Goal: Complete application form

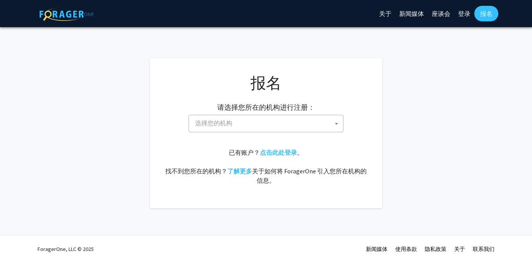
click at [281, 124] on span "选择您的机构" at bounding box center [267, 123] width 151 height 16
type input "y"
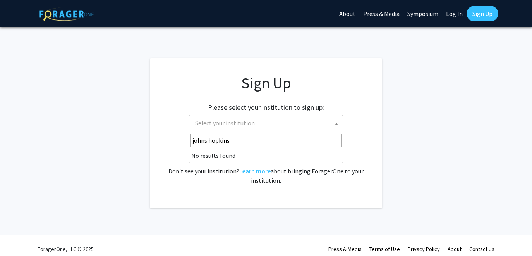
click at [231, 139] on input "johns hopkins" at bounding box center [266, 140] width 151 height 13
drag, startPoint x: 236, startPoint y: 140, endPoint x: 206, endPoint y: 143, distance: 30.4
click at [206, 143] on input "johns hopkins" at bounding box center [266, 140] width 151 height 13
type input "j"
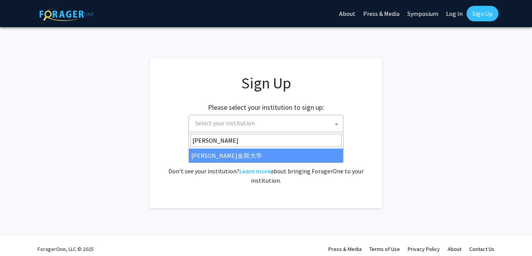
type input "约翰"
select select "1"
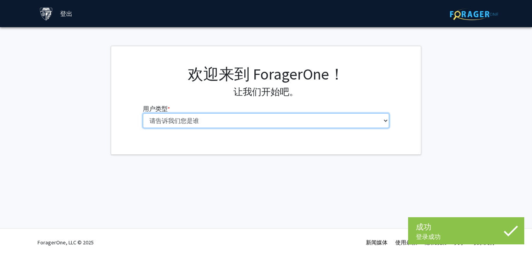
click at [287, 118] on select "请告诉我们您是谁 本科生 硕士生 博士候选人（PhD、MD、DMD、[PERSON_NAME] 等） 博士后研究员/研究人员/住院医师/医学研究员 学院 行政…" at bounding box center [266, 120] width 247 height 15
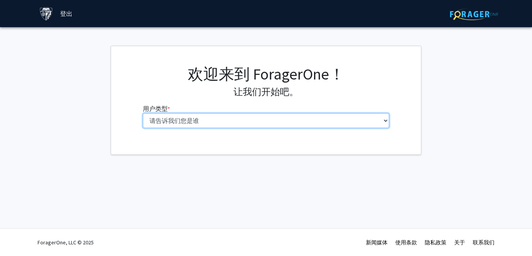
select select "2: masters"
click at [143, 113] on select "请告诉我们您是谁 本科生 硕士生 博士候选人（PhD、MD、DMD、[PERSON_NAME] 等） 博士后研究员/研究人员/住院医师/医学研究员 学院 行政…" at bounding box center [266, 120] width 247 height 15
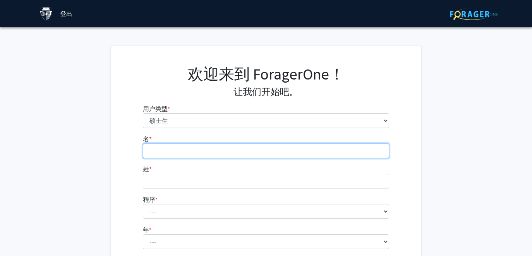
click at [255, 148] on input "名 * 必需的" at bounding box center [266, 150] width 247 height 15
click at [274, 148] on input "名 * 必需的" at bounding box center [266, 150] width 247 height 15
type input "AO"
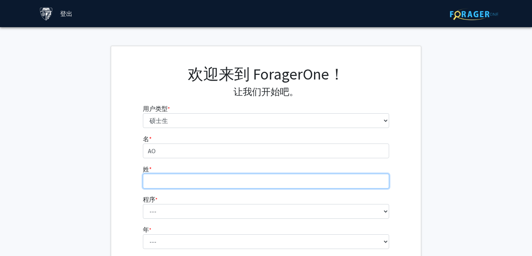
click at [244, 179] on input "姓 * 必需的" at bounding box center [266, 181] width 247 height 15
type input "XIE"
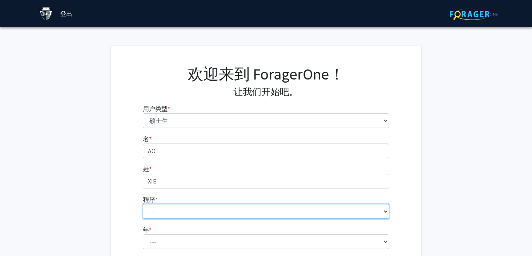
click at [169, 208] on select "--- Anatomy Education Applied and Computational Mathematics Applied Biomedical …" at bounding box center [266, 211] width 247 height 15
select select "93: 79"
click at [143, 204] on select "--- Anatomy Education Applied and Computational Mathematics Applied Biomedical …" at bounding box center [266, 211] width 247 height 15
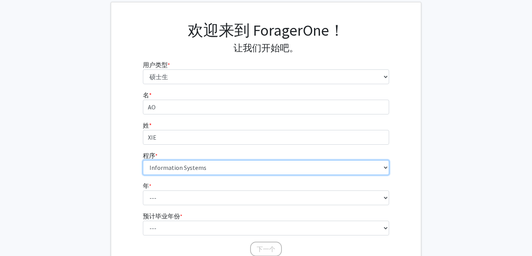
scroll to position [45, 0]
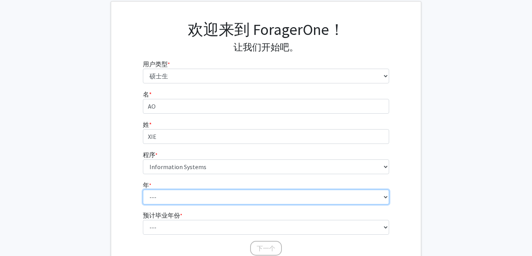
click at [169, 199] on select "--- 第一年 第二年" at bounding box center [266, 196] width 247 height 15
select select "1: first_year"
click at [143, 189] on select "--- 第一年 第二年" at bounding box center [266, 196] width 247 height 15
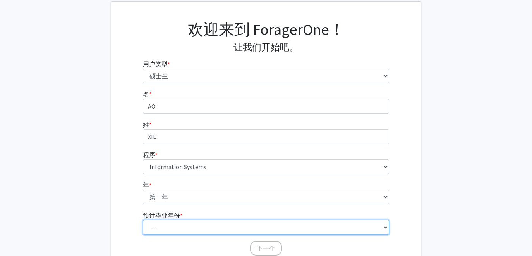
click at [170, 224] on select "--- 2025 2026 2027 2028 2029 2030 2031 2032 2033 2034" at bounding box center [266, 227] width 247 height 15
click at [143, 220] on select "--- 2025 2026 2027 2028 2029 2030 2031 2032 2033 2034" at bounding box center [266, 227] width 247 height 15
click at [171, 226] on select "--- 2025 2026 2027 2028 2029 2030 2031 2032 2033 2034" at bounding box center [266, 227] width 247 height 15
select select "2: 2026"
click at [143, 220] on select "--- 2025 2026 2027 2028 2029 2030 2031 2032 2033 2034" at bounding box center [266, 227] width 247 height 15
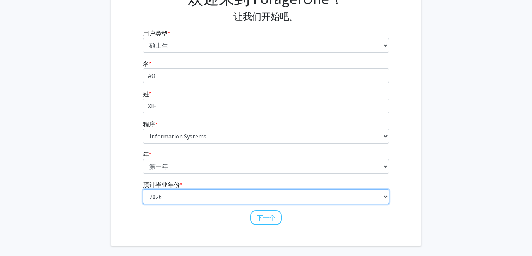
scroll to position [80, 0]
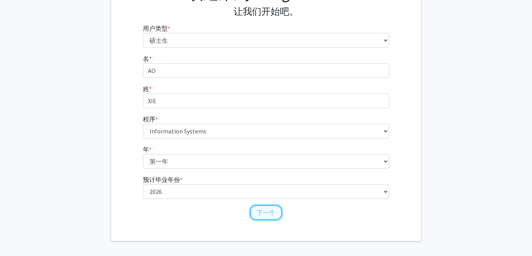
click at [256, 216] on button "下一个" at bounding box center [266, 212] width 32 height 15
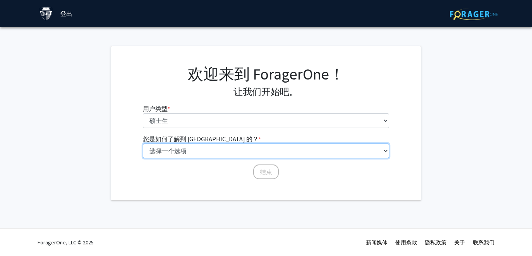
click at [241, 155] on select "选择一个选项 同学/同学推荐 教职员工推荐 大学网站 大学电子邮件或时事通讯 其他" at bounding box center [266, 150] width 247 height 15
select select "3: university_website"
click at [143, 143] on select "选择一个选项 同学/同学推荐 教职员工推荐 大学网站 大学电子邮件或时事通讯 其他" at bounding box center [266, 150] width 247 height 15
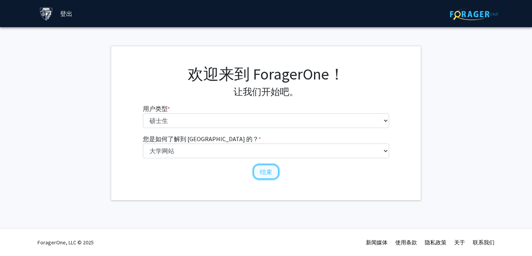
click at [262, 174] on font "结束" at bounding box center [266, 172] width 12 height 8
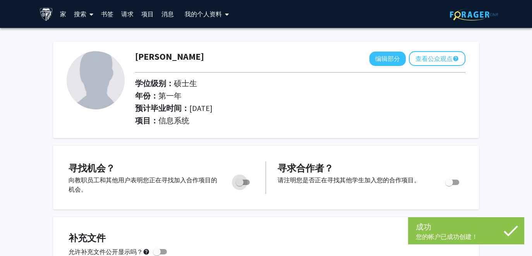
click at [240, 181] on span "切换" at bounding box center [240, 182] width 8 height 8
click at [240, 185] on input "您是否在积极寻找机会？" at bounding box center [239, 185] width 0 height 0
checkbox input "true"
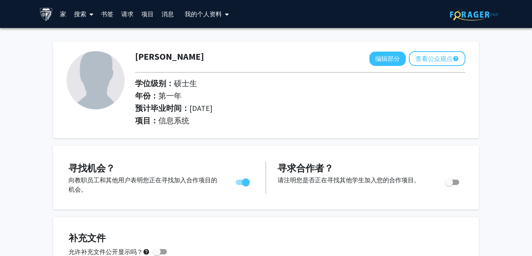
click at [85, 14] on font "搜索" at bounding box center [80, 14] width 12 height 8
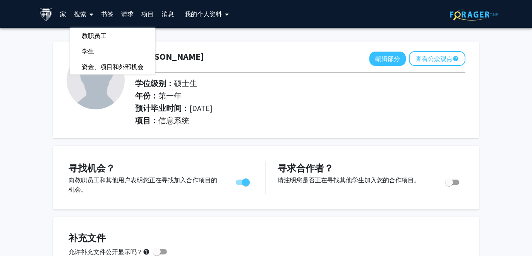
click at [61, 15] on font "家" at bounding box center [63, 14] width 6 height 8
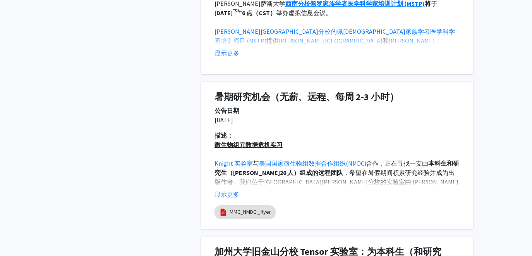
scroll to position [523, 0]
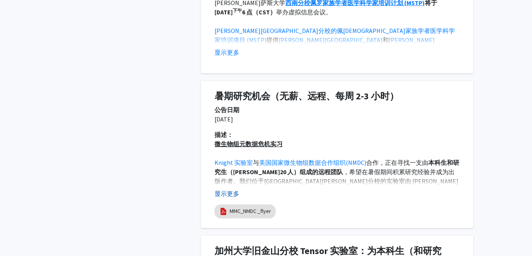
click at [224, 189] on font "显示更多" at bounding box center [227, 193] width 25 height 8
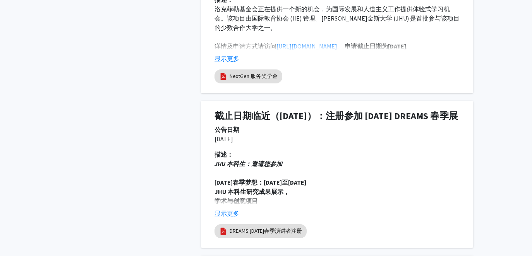
scroll to position [1542, 0]
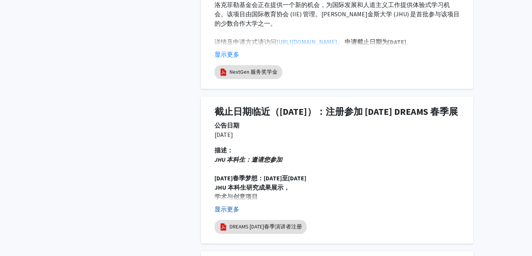
click at [229, 205] on font "显示更多" at bounding box center [227, 209] width 25 height 8
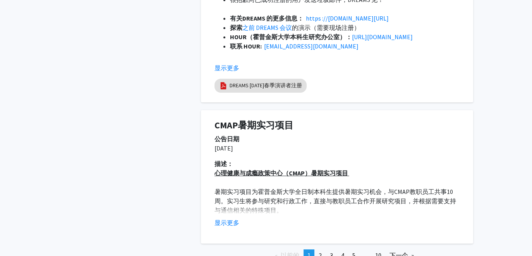
scroll to position [1982, 0]
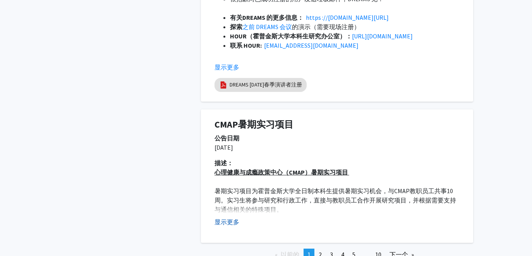
click at [231, 218] on font "显示更多" at bounding box center [227, 222] width 25 height 8
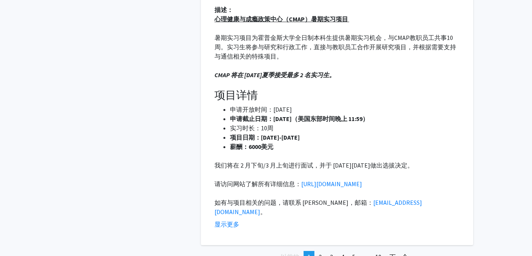
scroll to position [2135, 0]
click at [301, 187] on font "https://publichealth.jhu.edu/center-for-mental-health-and-addiction-policy/cmap…" at bounding box center [331, 183] width 61 height 8
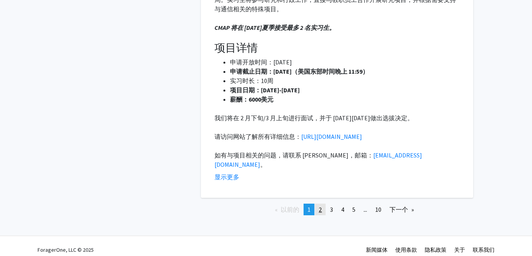
click at [316, 203] on link "页 2" at bounding box center [320, 209] width 11 height 12
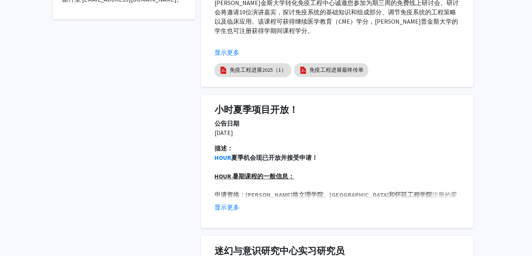
scroll to position [345, 0]
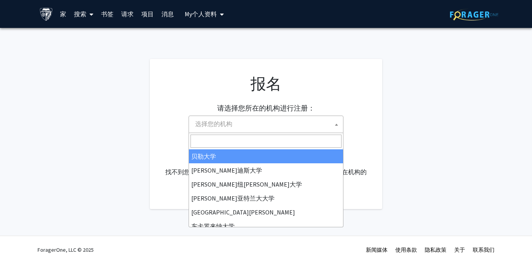
click at [267, 120] on span "选择您的机构" at bounding box center [267, 124] width 151 height 16
